Goal: Transaction & Acquisition: Purchase product/service

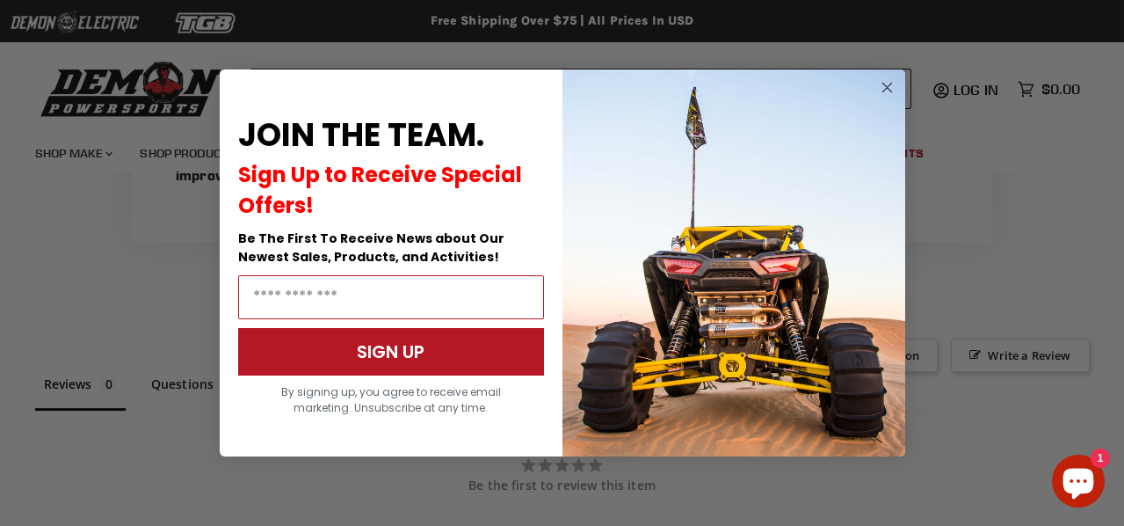
scroll to position [1051, 0]
